Goal: Find specific page/section: Find specific page/section

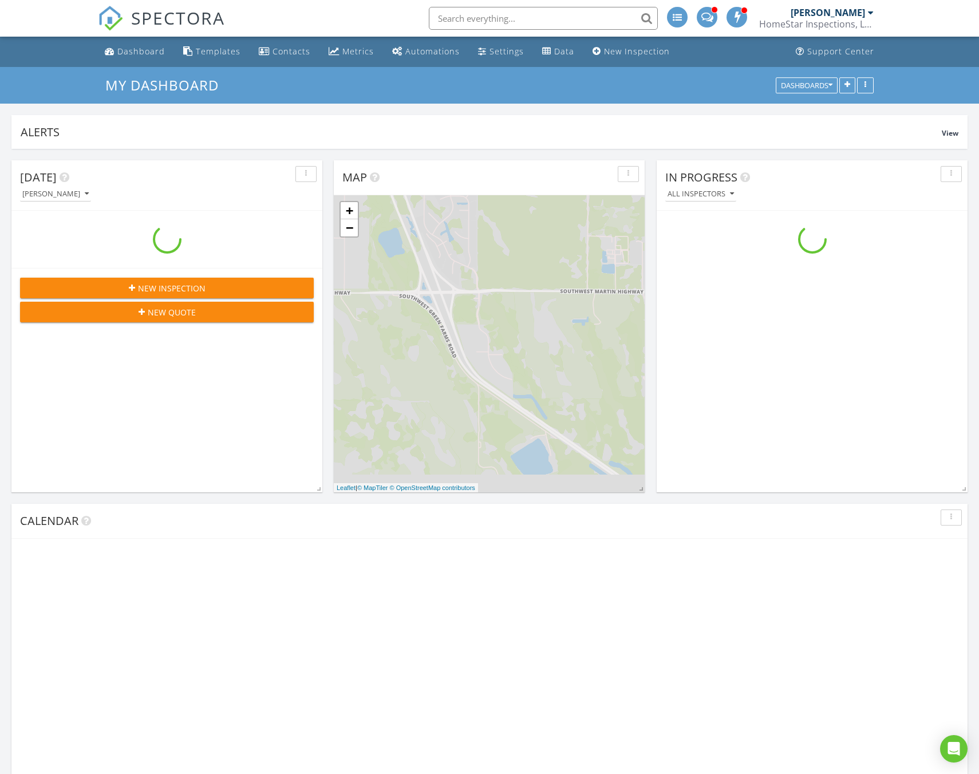
scroll to position [1042, 979]
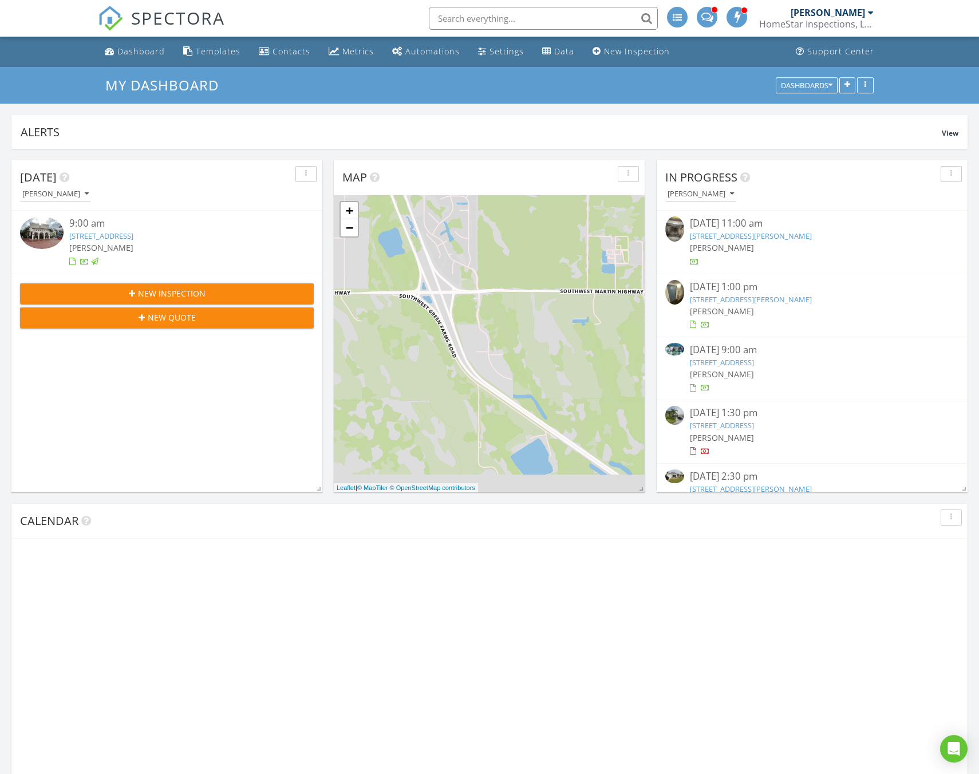
click at [519, 11] on input "text" at bounding box center [543, 18] width 229 height 23
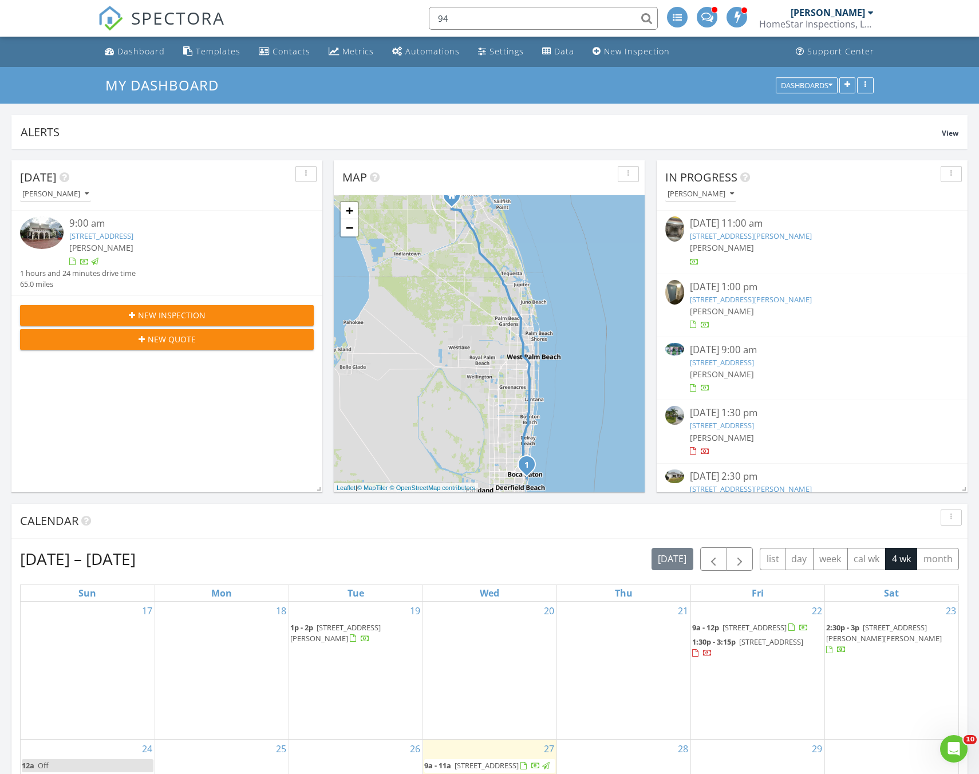
scroll to position [0, 0]
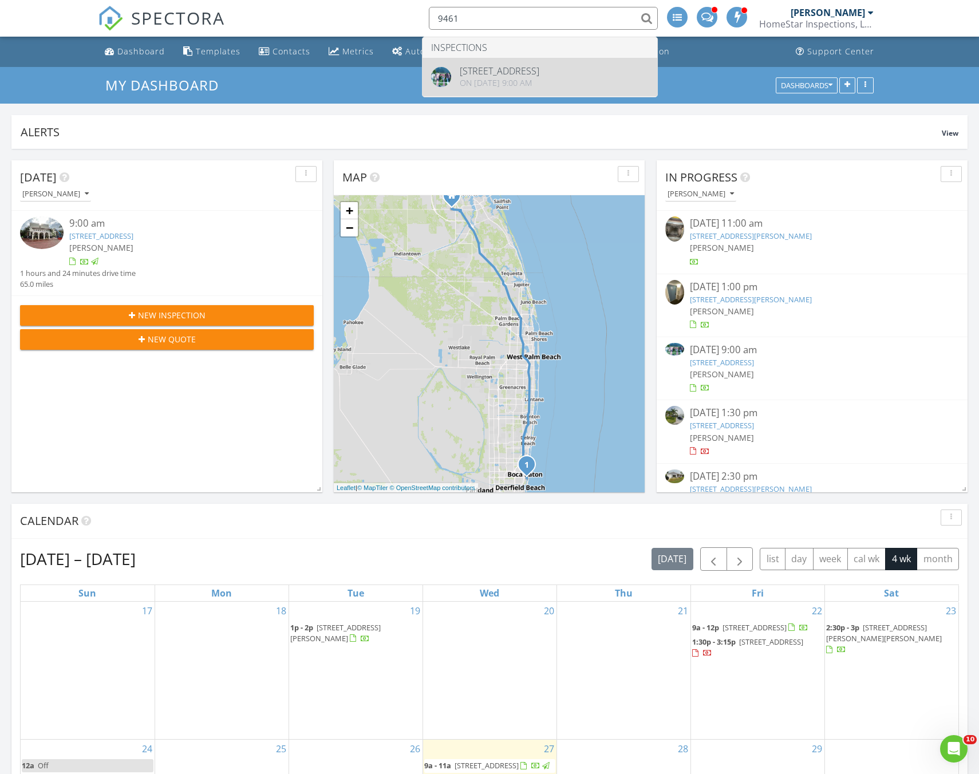
type input "9461"
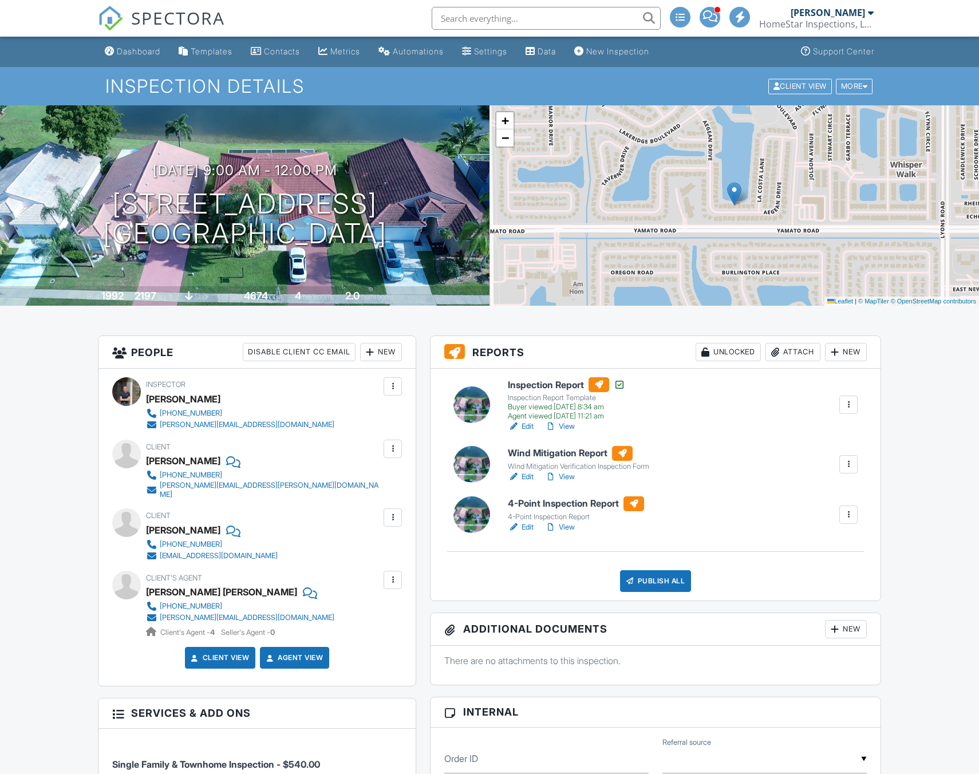
click at [543, 499] on h6 "4-Point Inspection Report" at bounding box center [576, 503] width 136 height 15
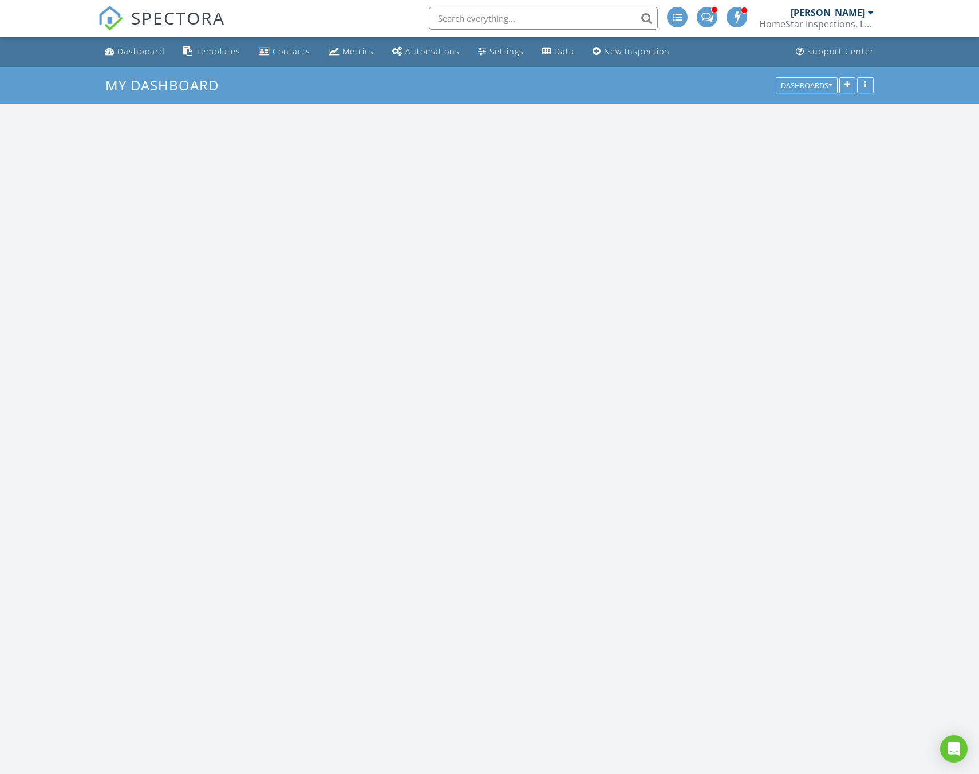
click at [518, 9] on input "text" at bounding box center [543, 18] width 229 height 23
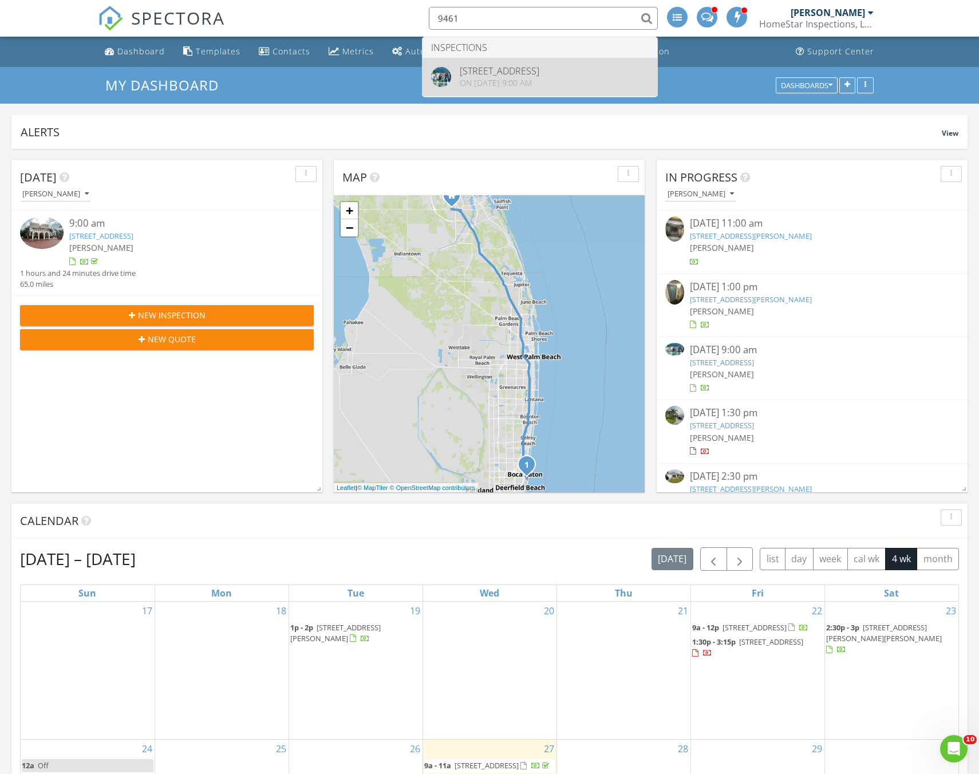
type input "9461"
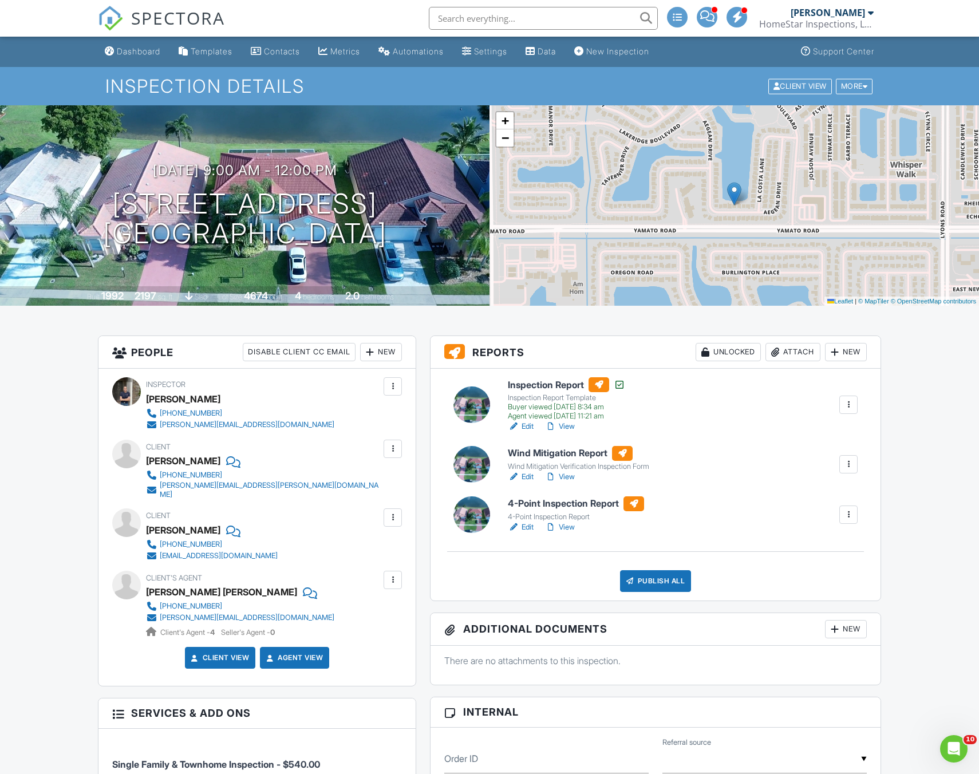
click at [551, 379] on h6 "Inspection Report" at bounding box center [566, 384] width 117 height 15
click at [562, 505] on h6 "4-Point Inspection Report" at bounding box center [576, 503] width 136 height 15
